Goal: Use online tool/utility: Utilize a website feature to perform a specific function

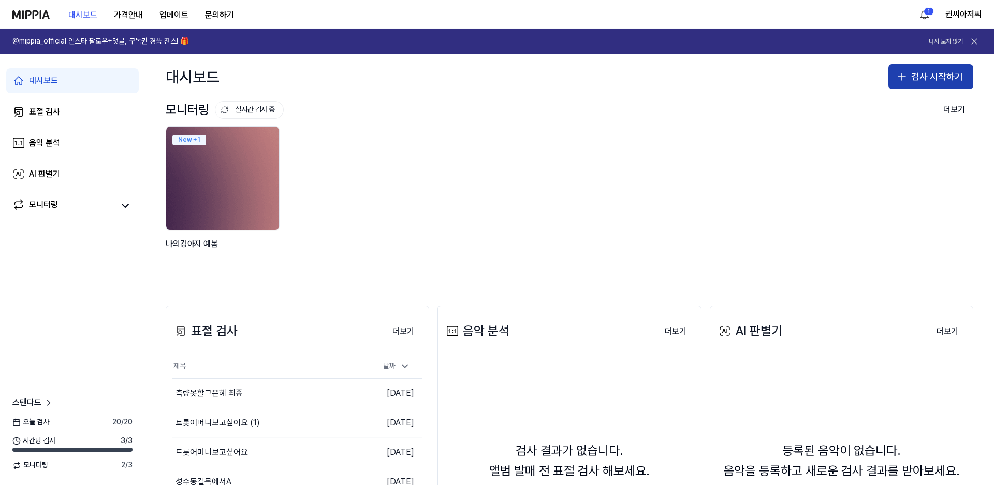
click at [920, 86] on button "검사 시작하기" at bounding box center [930, 76] width 85 height 25
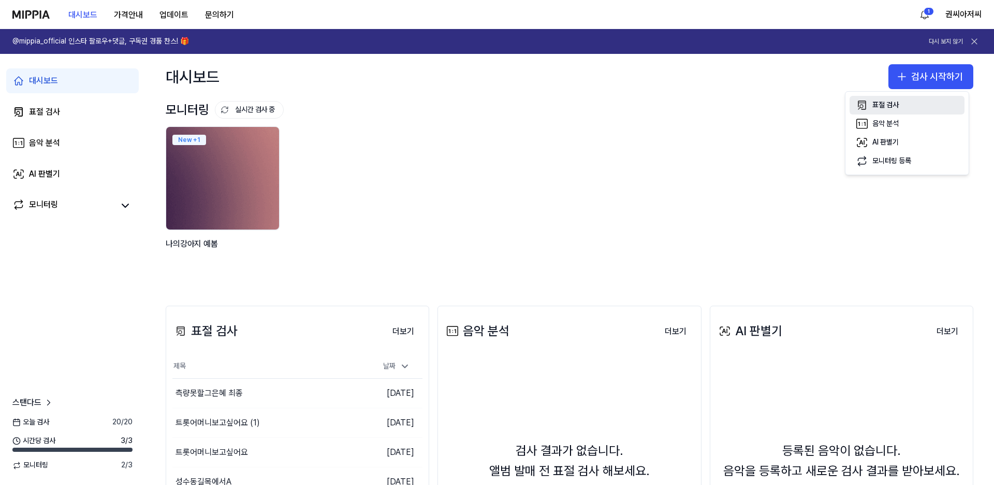
click at [886, 100] on div "표절 검사" at bounding box center [885, 105] width 26 height 10
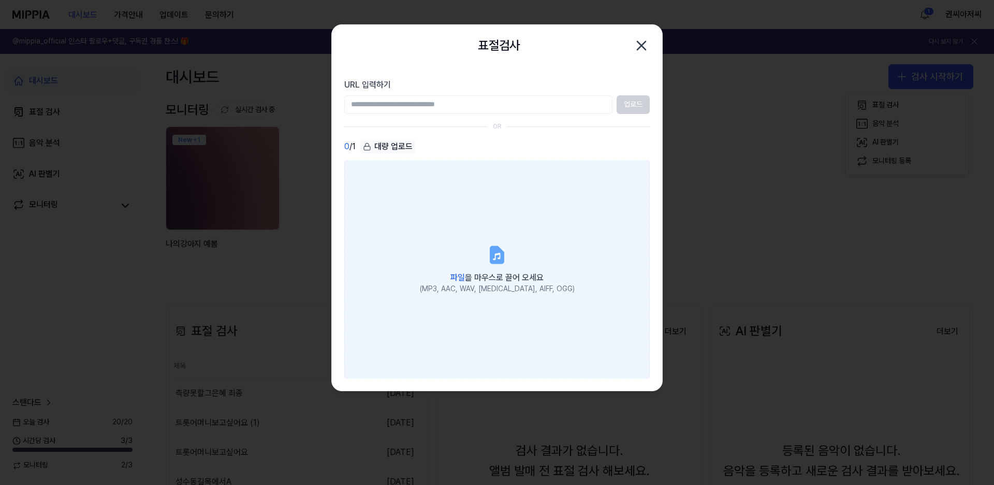
click at [506, 270] on div "파일 을 마우스로 끌어 오세요" at bounding box center [497, 276] width 155 height 14
click at [0, 0] on input "파일 을 마우스로 끌어 오세요 (MP3, AAC, WAV, FLAC, AIFF, OGG)" at bounding box center [0, 0] width 0 height 0
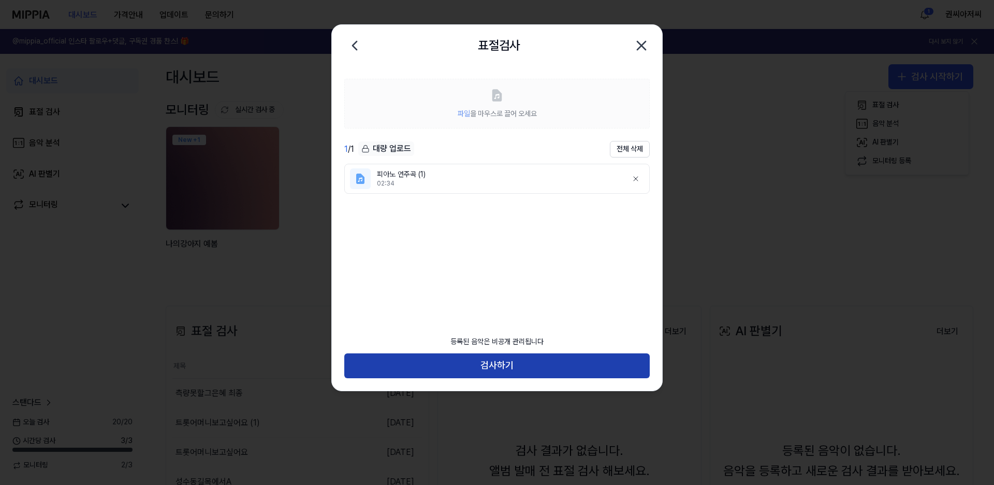
click at [506, 367] on button "검사하기" at bounding box center [496, 365] width 305 height 25
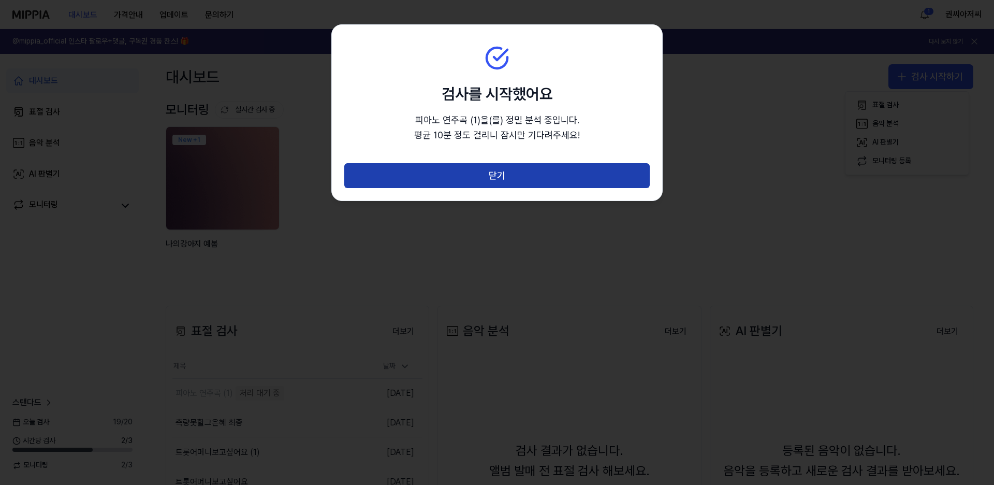
click at [498, 172] on button "닫기" at bounding box center [496, 175] width 305 height 25
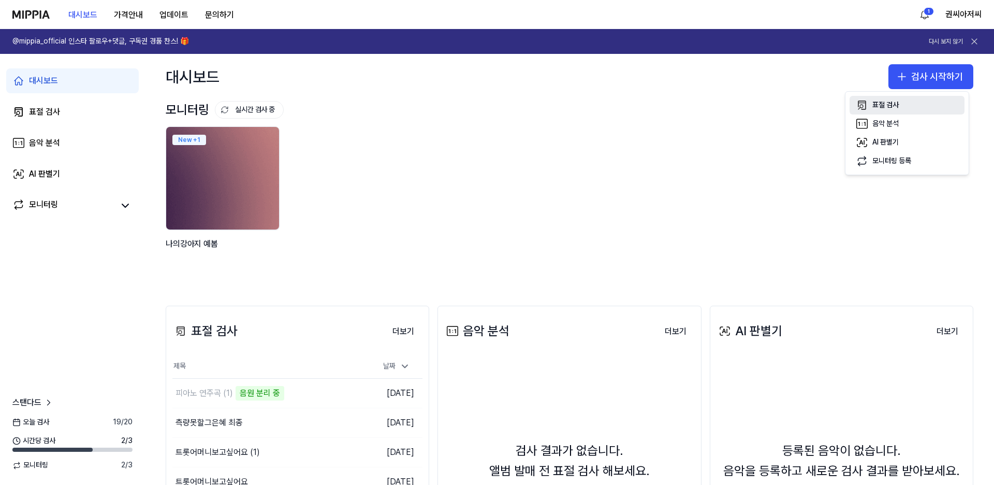
click at [889, 104] on div "표절 검사" at bounding box center [885, 105] width 26 height 10
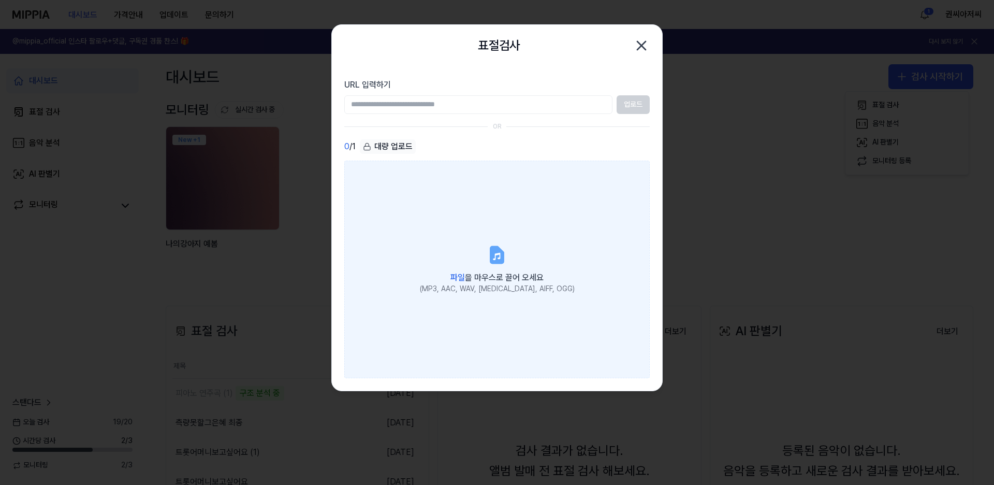
click at [508, 279] on span "파일 을 마우스로 끌어 오세요" at bounding box center [496, 277] width 93 height 10
click at [0, 0] on input "파일 을 마우스로 끌어 오세요 (MP3, AAC, WAV, FLAC, AIFF, OGG)" at bounding box center [0, 0] width 0 height 0
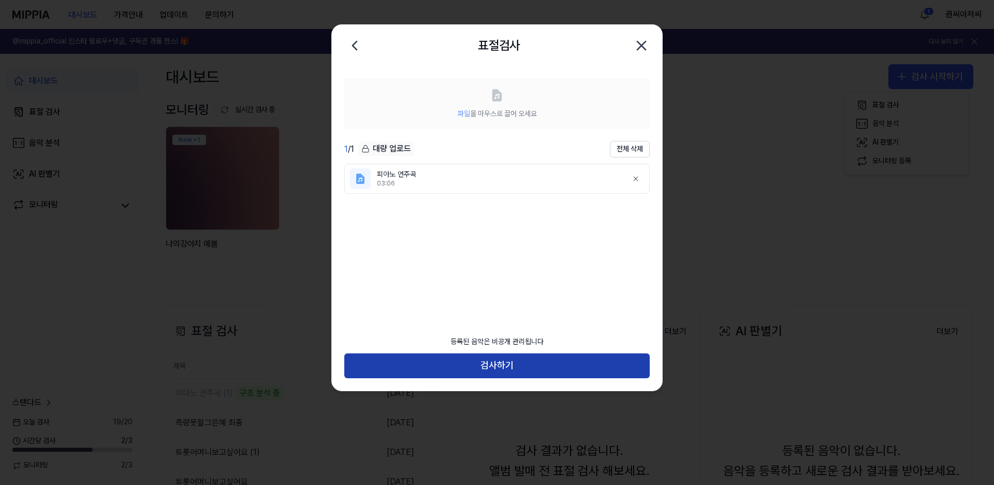
click at [507, 361] on button "검사하기" at bounding box center [496, 365] width 305 height 25
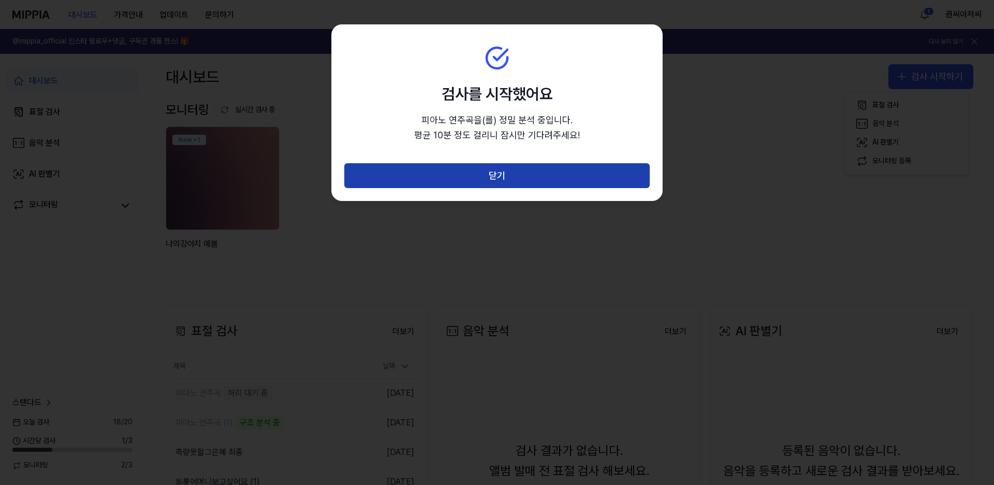
click at [501, 171] on button "닫기" at bounding box center [496, 175] width 305 height 25
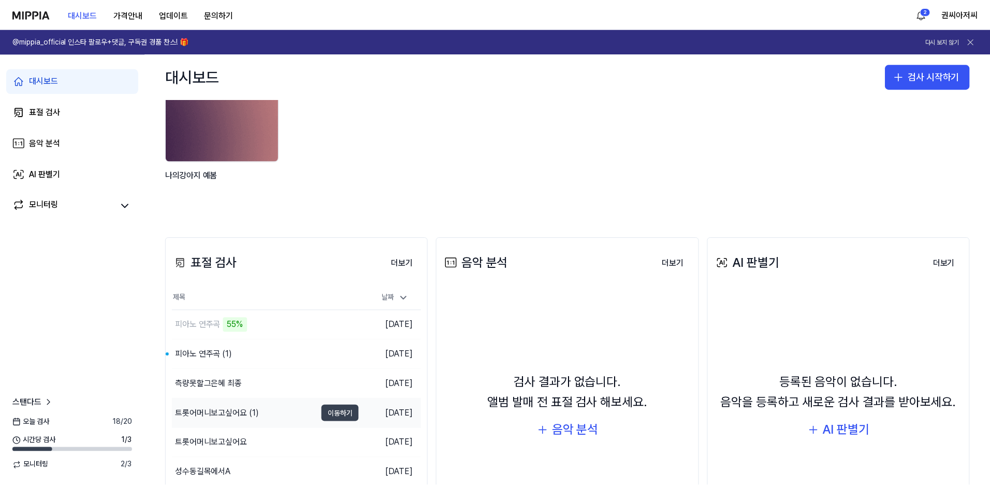
scroll to position [166, 0]
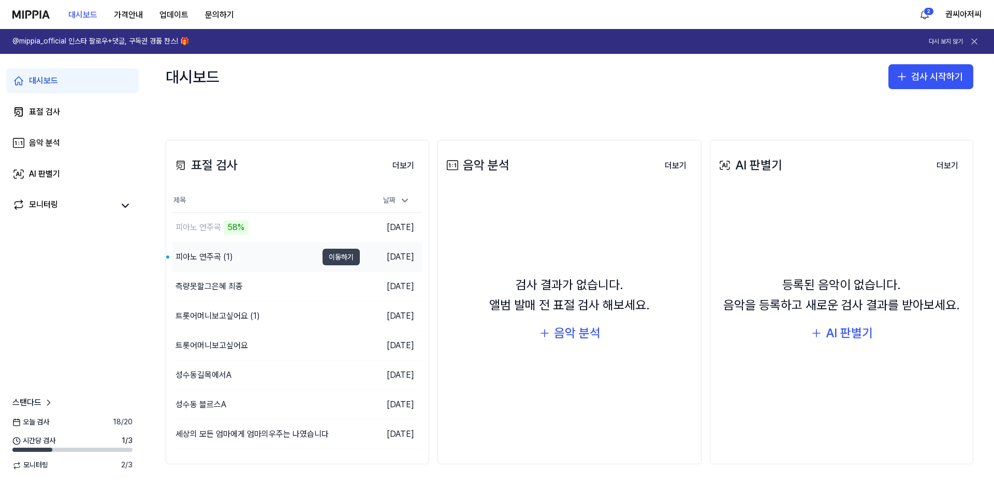
click at [343, 257] on button "이동하기" at bounding box center [340, 256] width 37 height 17
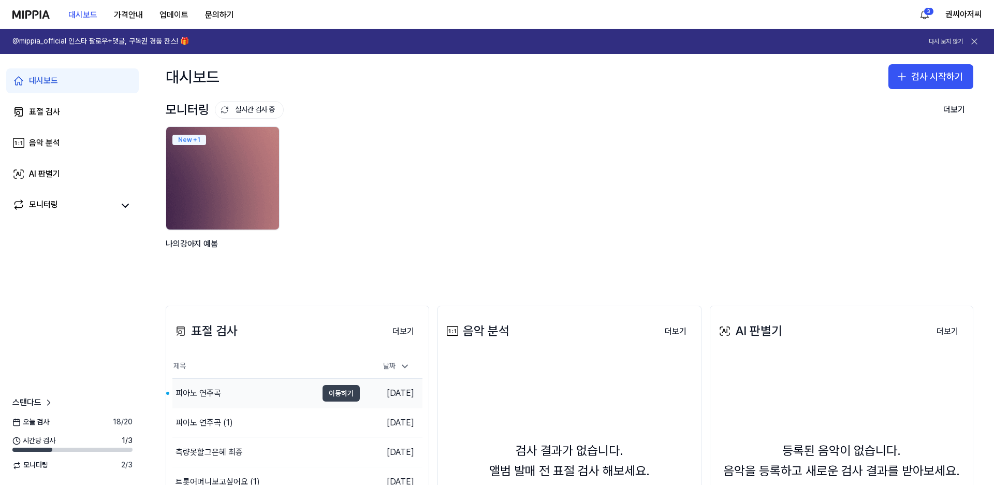
click at [343, 390] on button "이동하기" at bounding box center [340, 393] width 37 height 17
